Goal: Use online tool/utility: Utilize a website feature to perform a specific function

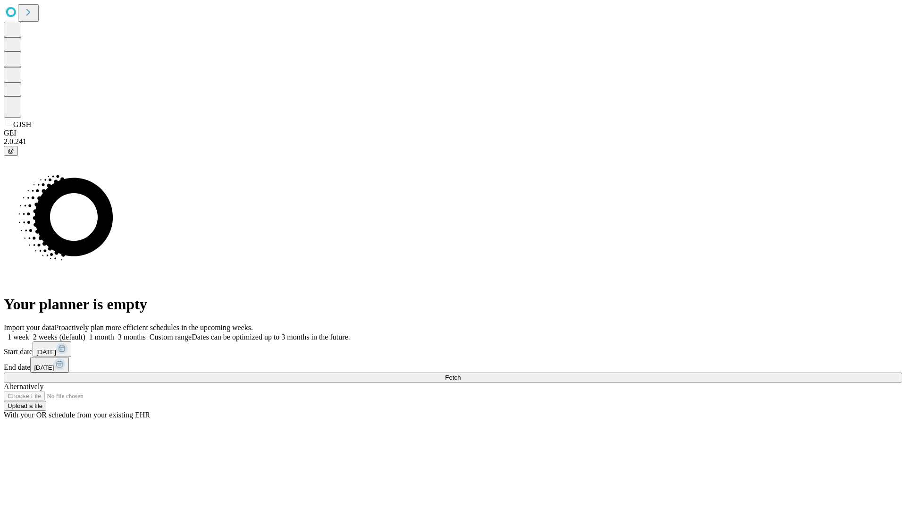
click at [461, 374] on span "Fetch" at bounding box center [453, 377] width 16 height 7
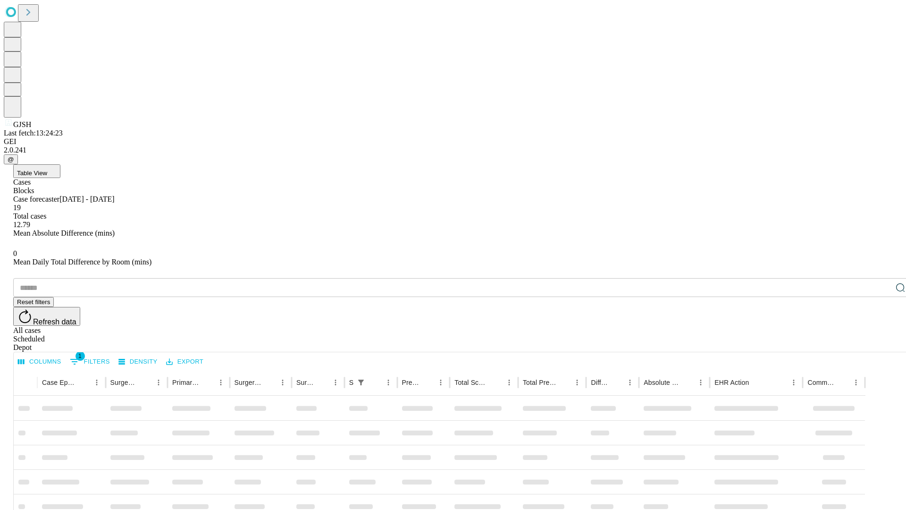
click at [47, 169] on span "Table View" at bounding box center [32, 172] width 30 height 7
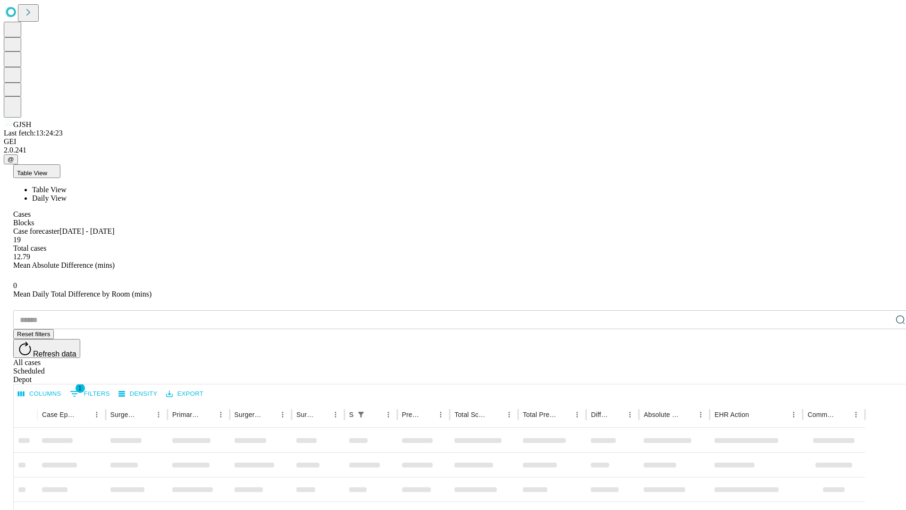
click at [67, 194] on span "Daily View" at bounding box center [49, 198] width 34 height 8
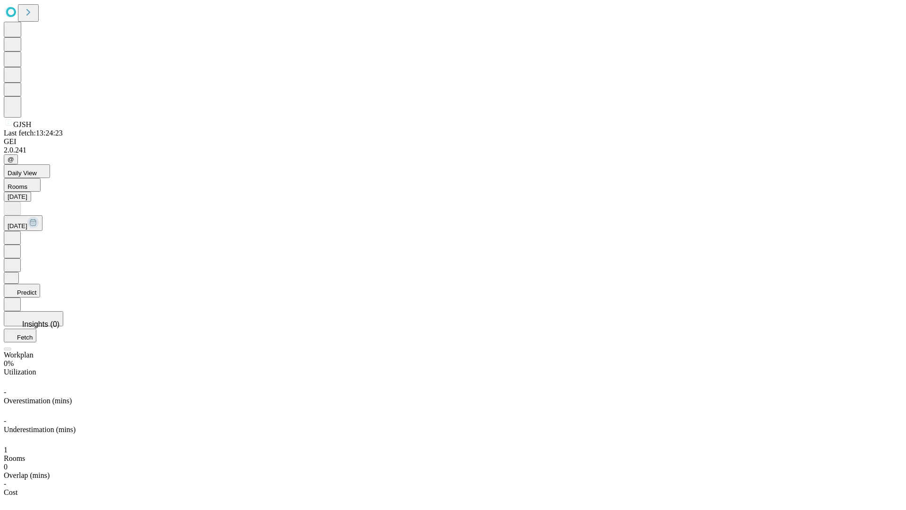
click at [40, 284] on button "Predict" at bounding box center [22, 291] width 36 height 14
